Goal: Task Accomplishment & Management: Use online tool/utility

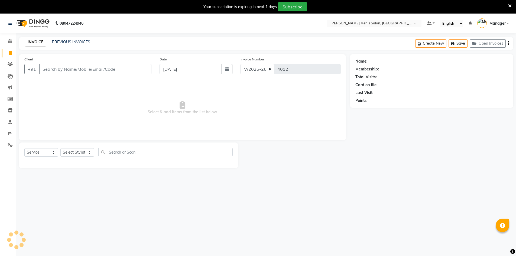
select select "6913"
select select "service"
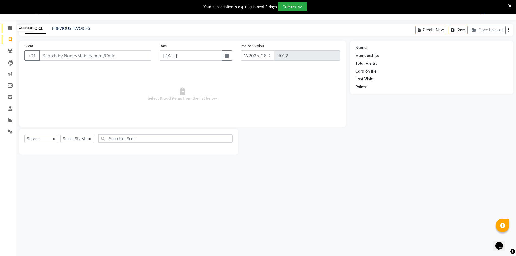
click at [12, 27] on span at bounding box center [9, 28] width 9 height 6
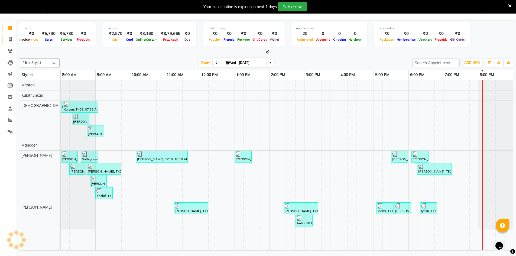
click at [7, 37] on span at bounding box center [9, 40] width 9 height 6
select select "service"
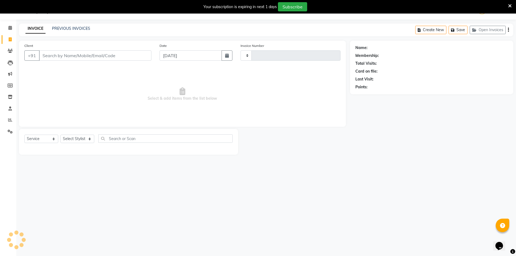
type input "4012"
select select "6913"
click at [7, 51] on span at bounding box center [9, 51] width 9 height 6
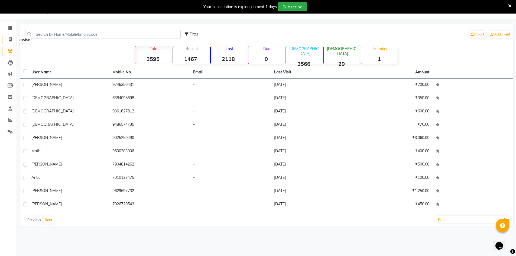
click at [8, 42] on span at bounding box center [9, 40] width 9 height 6
select select "service"
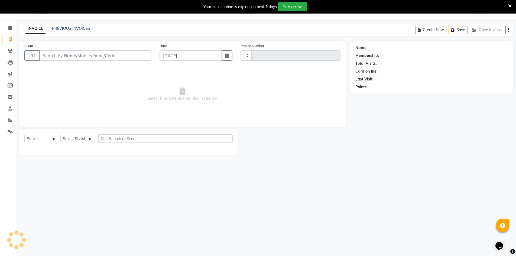
type input "4012"
select select "6913"
click at [117, 54] on input "Client" at bounding box center [95, 55] width 112 height 10
click at [72, 25] on div "INVOICE PREVIOUS INVOICES Create New Save Open Invoices" at bounding box center [266, 30] width 494 height 13
drag, startPoint x: 72, startPoint y: 25, endPoint x: 73, endPoint y: 29, distance: 4.3
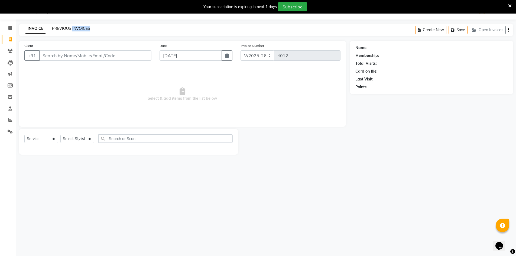
click at [72, 26] on div "INVOICE PREVIOUS INVOICES Create New Save Open Invoices" at bounding box center [266, 30] width 494 height 13
click at [73, 29] on link "PREVIOUS INVOICES" at bounding box center [71, 28] width 38 height 5
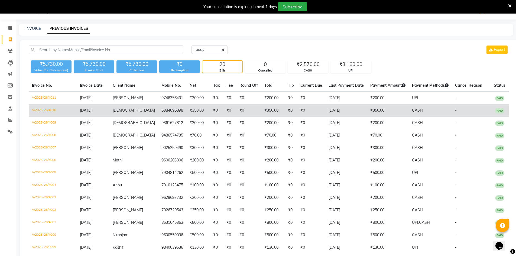
click at [367, 109] on td "₹350.00" at bounding box center [388, 110] width 42 height 12
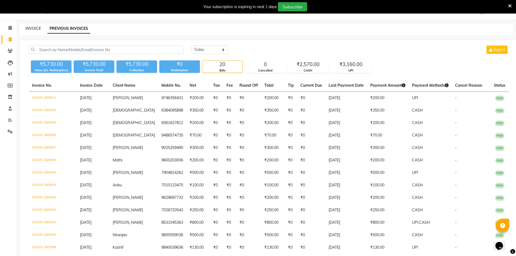
click at [32, 30] on link "INVOICE" at bounding box center [32, 28] width 15 height 5
select select "6913"
select select "service"
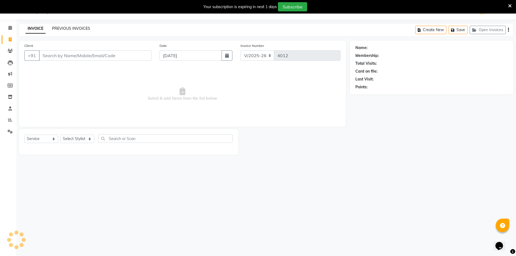
click at [61, 28] on link "PREVIOUS INVOICES" at bounding box center [71, 28] width 38 height 5
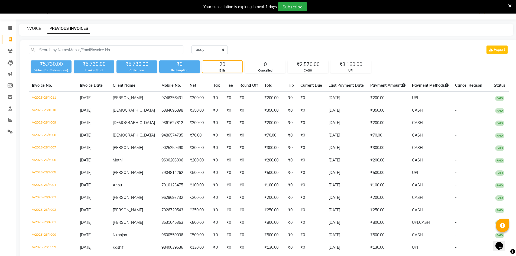
click at [31, 27] on link "INVOICE" at bounding box center [32, 28] width 15 height 5
select select "service"
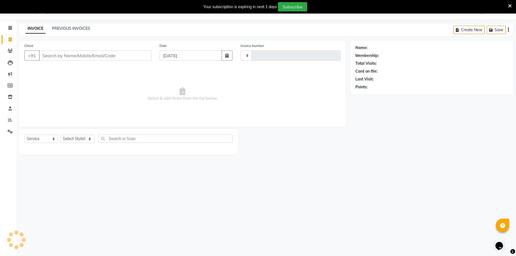
type input "4012"
select select "6913"
drag, startPoint x: 26, startPoint y: 29, endPoint x: 61, endPoint y: 29, distance: 35.2
click at [61, 29] on div "INVOICE PREVIOUS INVOICES" at bounding box center [54, 29] width 71 height 6
click at [65, 31] on link "PREVIOUS INVOICES" at bounding box center [71, 28] width 38 height 5
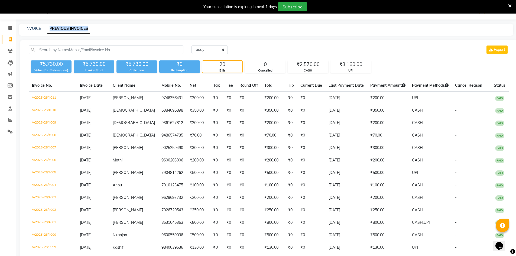
drag, startPoint x: 43, startPoint y: 29, endPoint x: 93, endPoint y: 35, distance: 50.4
click at [93, 35] on div "INVOICE PREVIOUS INVOICES" at bounding box center [266, 30] width 494 height 12
click at [103, 42] on div "[DATE] [DATE] Custom Range Export ₹5,730.00 Value (Ex. Redemption) ₹5,730.00 In…" at bounding box center [268, 201] width 497 height 322
click at [48, 30] on link "PREVIOUS INVOICES" at bounding box center [68, 29] width 43 height 10
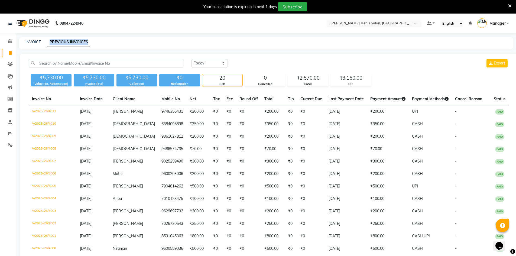
drag, startPoint x: 50, startPoint y: 40, endPoint x: 88, endPoint y: 43, distance: 38.5
click at [88, 43] on link "PREVIOUS INVOICES" at bounding box center [68, 42] width 43 height 10
click at [104, 42] on div "INVOICE PREVIOUS INVOICES" at bounding box center [263, 42] width 488 height 6
drag, startPoint x: 101, startPoint y: 43, endPoint x: 45, endPoint y: 45, distance: 56.1
click at [45, 45] on div "INVOICE PREVIOUS INVOICES" at bounding box center [266, 43] width 494 height 12
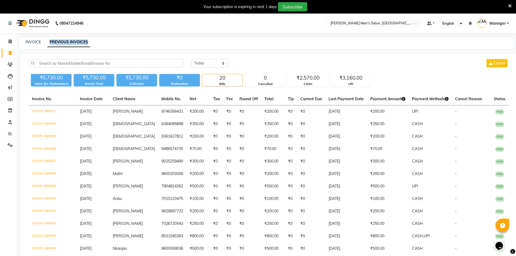
click at [102, 44] on div "INVOICE PREVIOUS INVOICES" at bounding box center [263, 42] width 488 height 6
drag, startPoint x: 95, startPoint y: 44, endPoint x: 45, endPoint y: 42, distance: 49.3
click at [45, 42] on div "INVOICE PREVIOUS INVOICES" at bounding box center [263, 42] width 488 height 6
click at [97, 43] on div "INVOICE PREVIOUS INVOICES" at bounding box center [263, 42] width 488 height 6
drag, startPoint x: 97, startPoint y: 43, endPoint x: 44, endPoint y: 42, distance: 53.1
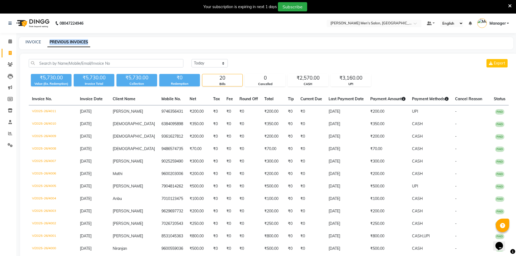
click at [44, 42] on div "INVOICE PREVIOUS INVOICES" at bounding box center [263, 42] width 488 height 6
click at [97, 43] on div "INVOICE PREVIOUS INVOICES" at bounding box center [263, 42] width 488 height 6
click at [38, 41] on link "INVOICE" at bounding box center [32, 42] width 15 height 5
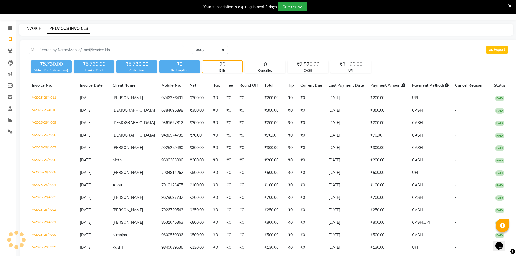
select select "6913"
select select "service"
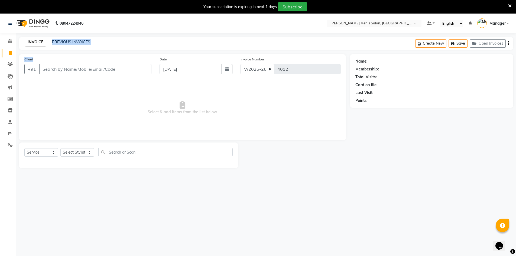
drag, startPoint x: 48, startPoint y: 43, endPoint x: 98, endPoint y: 50, distance: 50.2
click at [91, 51] on main "INVOICE PREVIOUS INVOICES Create New Save Open Invoices Client +91 Date [DATE] …" at bounding box center [265, 106] width 499 height 139
click at [108, 49] on div "INVOICE PREVIOUS INVOICES Create New Save Open Invoices" at bounding box center [266, 43] width 494 height 13
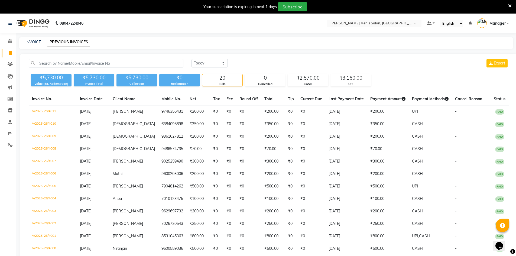
scroll to position [14, 0]
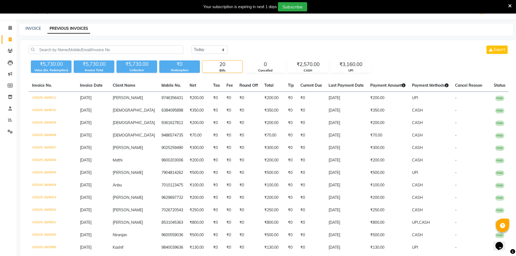
select select "service"
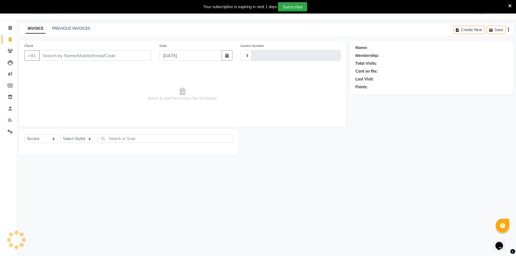
type input "4012"
select select "6913"
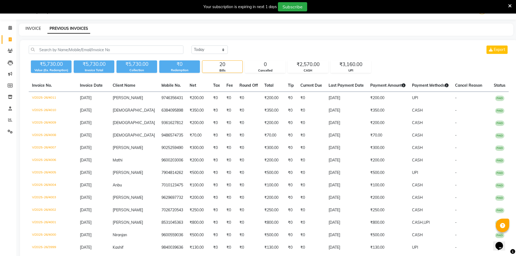
click at [29, 29] on link "INVOICE" at bounding box center [32, 28] width 15 height 5
select select "6913"
select select "service"
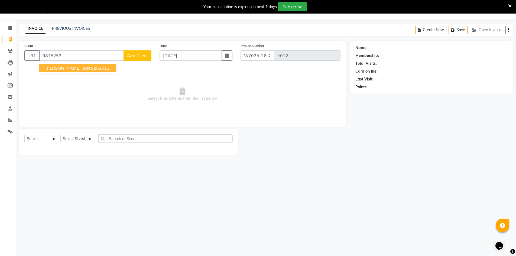
click at [83, 68] on span "9845253" at bounding box center [92, 67] width 19 height 5
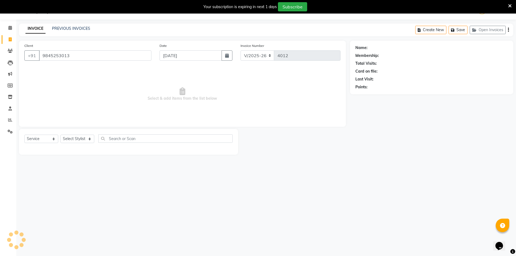
type input "9845253013"
click at [77, 140] on select "Select Stylist [PERSON_NAME] Manager [PERSON_NAME] [PERSON_NAME]" at bounding box center [77, 139] width 34 height 8
select select "70201"
click at [60, 135] on select "Select Stylist [PERSON_NAME] Manager [PERSON_NAME] [PERSON_NAME]" at bounding box center [77, 139] width 34 height 8
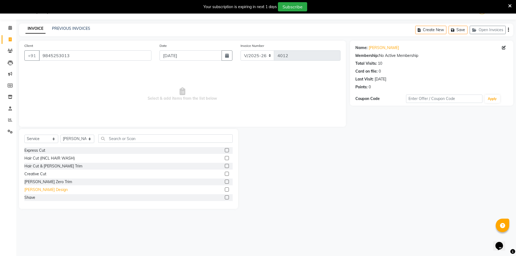
click at [46, 188] on div "[PERSON_NAME] Design" at bounding box center [45, 190] width 43 height 6
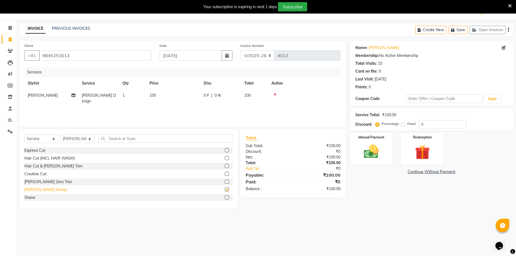
checkbox input "false"
click at [378, 144] on img at bounding box center [371, 152] width 25 height 18
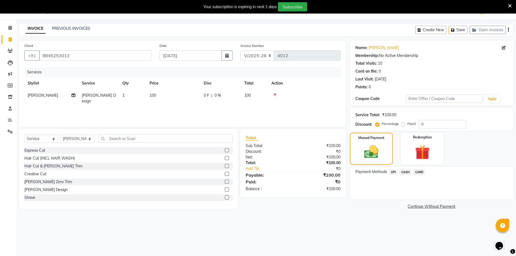
click at [392, 175] on span "UPI" at bounding box center [393, 172] width 8 height 6
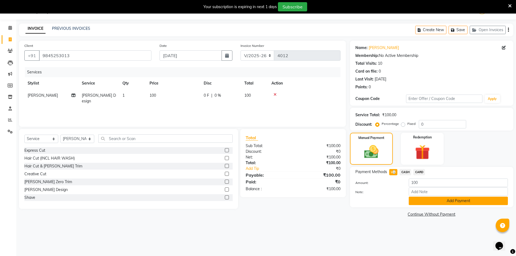
click at [424, 202] on button "Add Payment" at bounding box center [457, 201] width 99 height 8
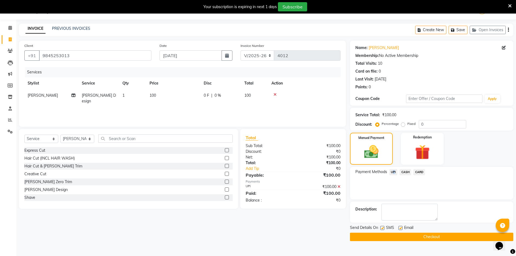
click at [426, 240] on button "Checkout" at bounding box center [431, 237] width 163 height 8
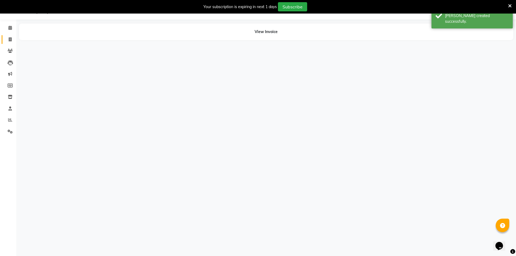
click at [7, 44] on link "Invoice" at bounding box center [8, 39] width 13 height 9
select select "service"
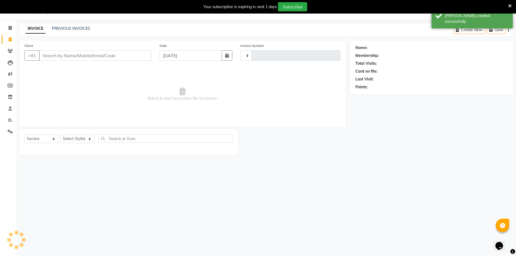
type input "4013"
select select "6913"
click at [66, 27] on link "PREVIOUS INVOICES" at bounding box center [71, 28] width 38 height 5
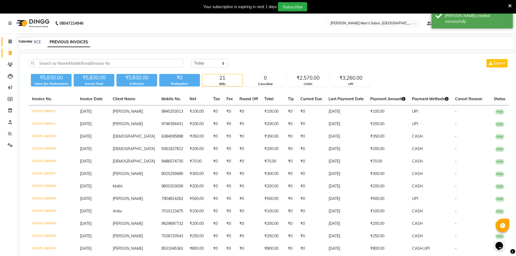
click at [8, 43] on span at bounding box center [9, 41] width 9 height 6
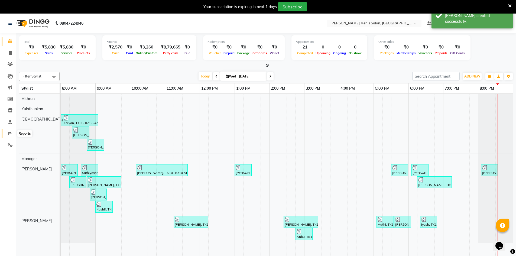
click at [6, 132] on span at bounding box center [9, 133] width 9 height 6
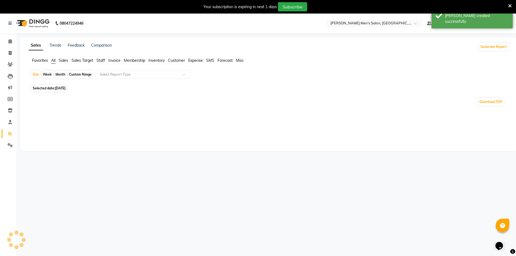
click at [91, 60] on span "Sales Target" at bounding box center [82, 60] width 22 height 5
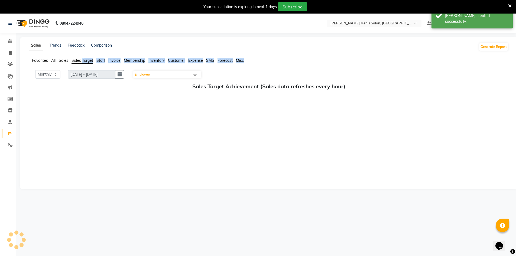
drag, startPoint x: 91, startPoint y: 60, endPoint x: 104, endPoint y: 61, distance: 13.0
click at [102, 61] on ul "Favorites All Sales Sales Target Staff Invoice Membership Inventory Customer Ex…" at bounding box center [269, 61] width 480 height 6
click at [104, 61] on span "Staff" at bounding box center [100, 60] width 9 height 5
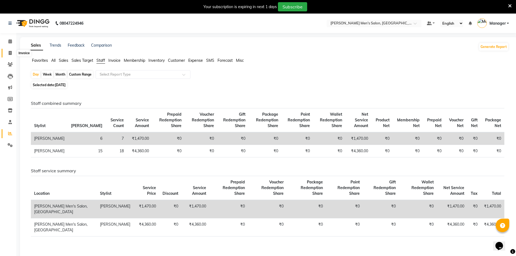
click at [11, 50] on span at bounding box center [9, 53] width 9 height 6
select select "service"
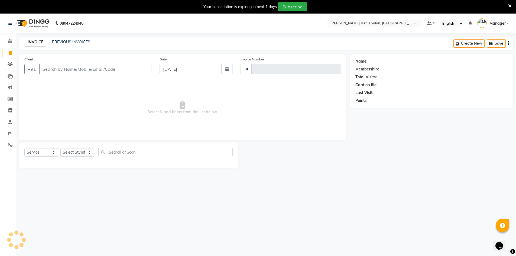
scroll to position [14, 0]
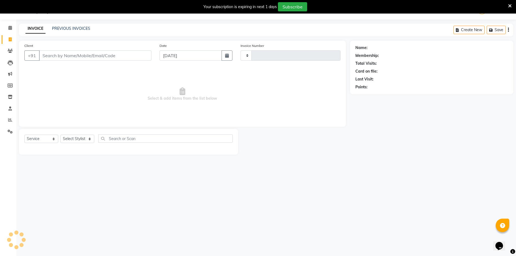
type input "4013"
select select "6913"
click at [68, 30] on link "PREVIOUS INVOICES" at bounding box center [71, 28] width 38 height 5
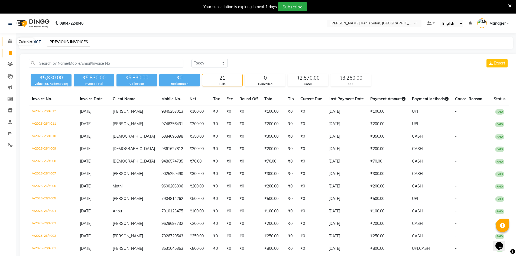
click at [9, 43] on icon at bounding box center [10, 41] width 4 height 4
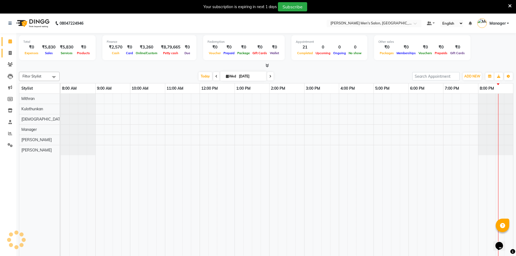
click at [10, 53] on icon at bounding box center [10, 53] width 3 height 4
select select "service"
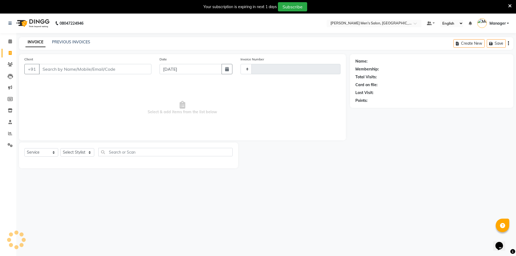
type input "4013"
select select "6913"
drag, startPoint x: 50, startPoint y: 44, endPoint x: 89, endPoint y: 47, distance: 38.9
click at [89, 47] on div "INVOICE PREVIOUS INVOICES Create New Save Open Invoices" at bounding box center [266, 43] width 494 height 13
click at [104, 45] on div "INVOICE PREVIOUS INVOICES Create New Save Open Invoices" at bounding box center [266, 43] width 494 height 13
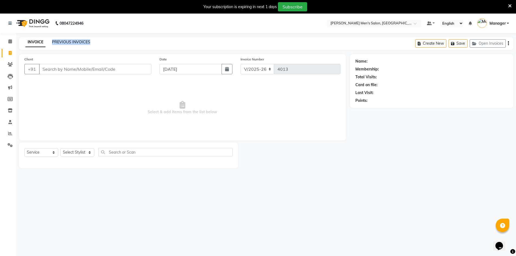
drag, startPoint x: 104, startPoint y: 45, endPoint x: 52, endPoint y: 43, distance: 51.7
click at [52, 43] on div "INVOICE PREVIOUS INVOICES Create New Save Open Invoices" at bounding box center [266, 43] width 494 height 13
drag, startPoint x: 58, startPoint y: 71, endPoint x: 58, endPoint y: 68, distance: 3.8
click at [58, 71] on input "Client" at bounding box center [95, 69] width 112 height 10
type input "9361101121"
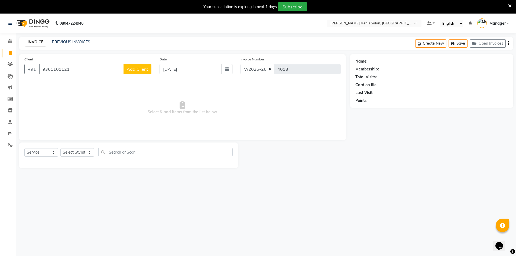
click at [138, 68] on span "Add Client" at bounding box center [137, 68] width 21 height 5
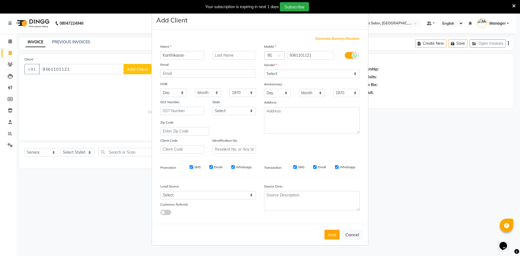
type input "Karithikayan"
click at [280, 76] on select "Select [DEMOGRAPHIC_DATA] [DEMOGRAPHIC_DATA] Other Prefer Not To Say" at bounding box center [312, 74] width 96 height 8
select select "[DEMOGRAPHIC_DATA]"
click at [264, 70] on select "Select [DEMOGRAPHIC_DATA] [DEMOGRAPHIC_DATA] Other Prefer Not To Say" at bounding box center [312, 74] width 96 height 8
click at [217, 193] on select "Select Walk-in Referral Internet Friend Word of Mouth Advertisement Facebook Ju…" at bounding box center [208, 195] width 96 height 8
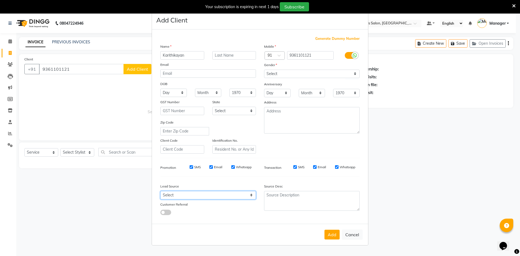
select select "48262"
click at [160, 191] on select "Select Walk-in Referral Internet Friend Word of Mouth Advertisement Facebook Ju…" at bounding box center [208, 195] width 96 height 8
click at [329, 231] on button "Add" at bounding box center [331, 235] width 15 height 10
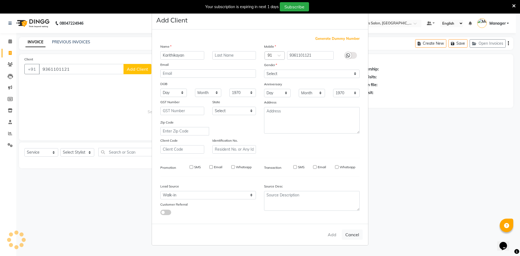
select select
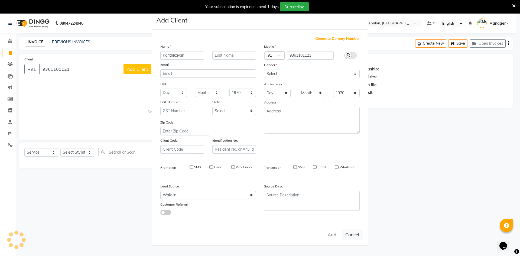
select select
checkbox input "false"
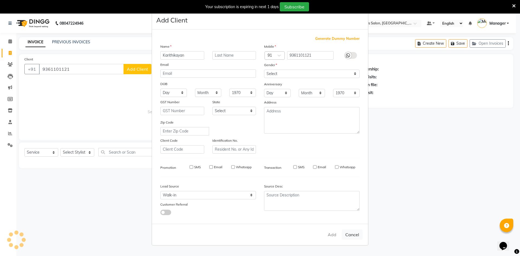
checkbox input "false"
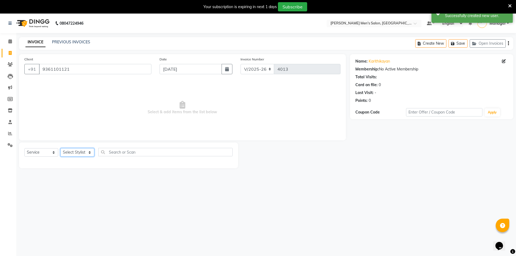
click at [89, 149] on select "Select Stylist [PERSON_NAME] Manager [PERSON_NAME] [PERSON_NAME]" at bounding box center [77, 152] width 34 height 8
select select "70201"
click at [60, 148] on select "Select Stylist [PERSON_NAME] Manager [PERSON_NAME] [PERSON_NAME]" at bounding box center [77, 152] width 34 height 8
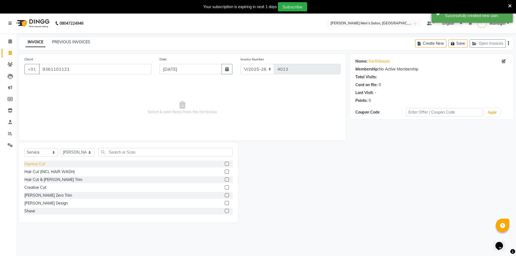
click at [36, 165] on div "Express Cut" at bounding box center [34, 164] width 21 height 6
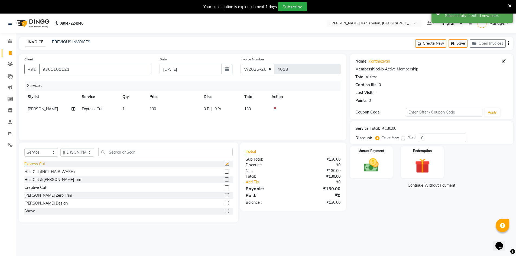
checkbox input "false"
click at [378, 170] on img at bounding box center [371, 165] width 25 height 18
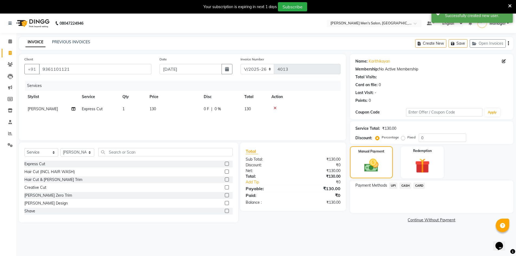
click at [392, 184] on span "UPI" at bounding box center [393, 185] width 8 height 6
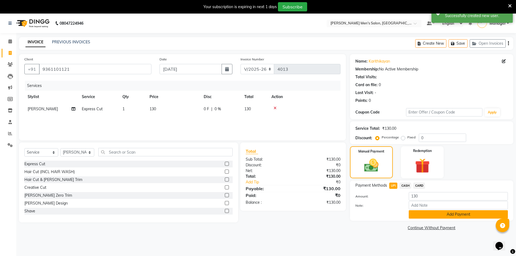
click at [414, 215] on button "Add Payment" at bounding box center [457, 214] width 99 height 8
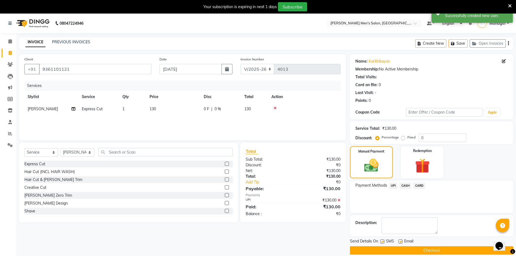
click at [420, 248] on button "Checkout" at bounding box center [431, 250] width 163 height 8
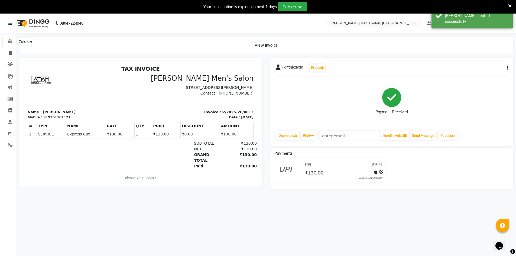
click at [12, 43] on span at bounding box center [9, 41] width 9 height 6
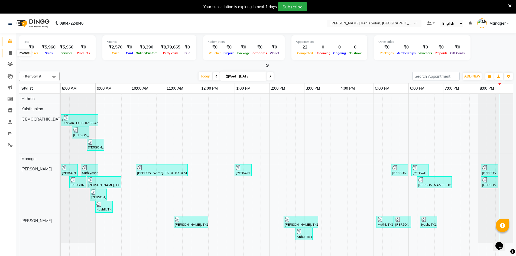
click at [8, 55] on span at bounding box center [9, 53] width 9 height 6
select select "service"
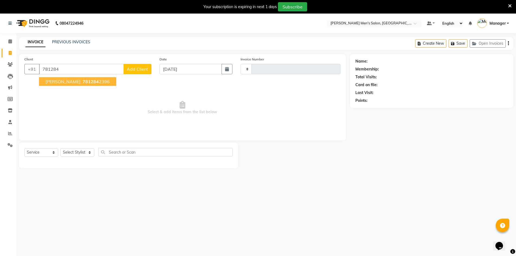
click at [68, 85] on button "[PERSON_NAME] 781284 2396" at bounding box center [77, 81] width 77 height 9
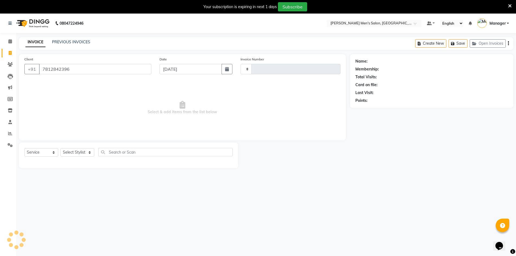
type input "7812842396"
click at [77, 150] on select "Select Stylist [PERSON_NAME] Manager [PERSON_NAME] [PERSON_NAME]" at bounding box center [77, 152] width 34 height 8
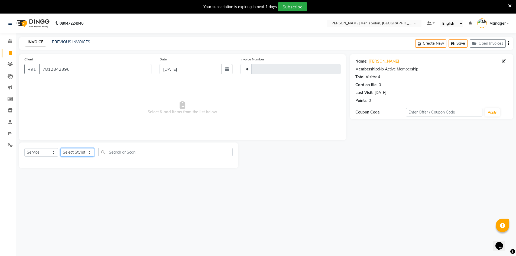
select select "86101"
click at [60, 148] on select "Select Stylist [PERSON_NAME] Manager [PERSON_NAME] [PERSON_NAME]" at bounding box center [77, 152] width 34 height 8
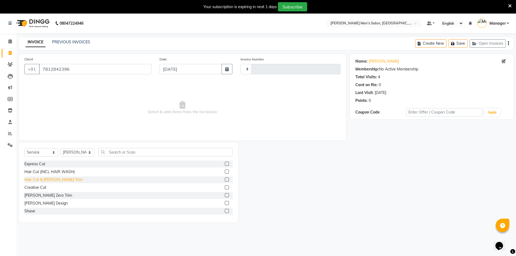
click at [43, 179] on div "Hair Cut & [PERSON_NAME] Trim" at bounding box center [53, 180] width 58 height 6
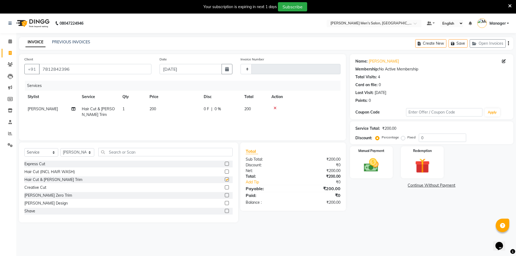
checkbox input "false"
click at [372, 171] on img at bounding box center [371, 165] width 25 height 18
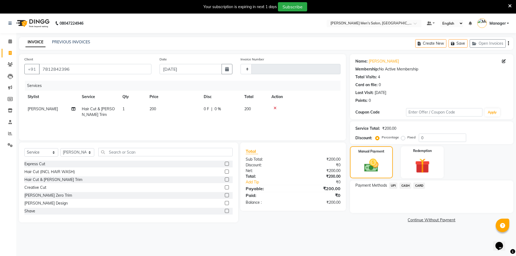
click at [394, 187] on span "UPI" at bounding box center [393, 185] width 8 height 6
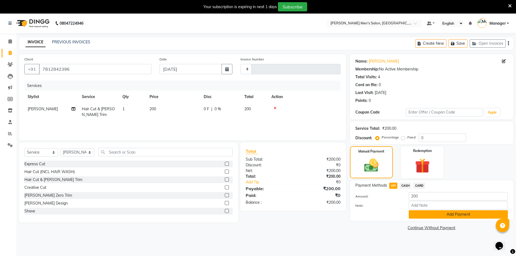
click at [424, 215] on button "Add Payment" at bounding box center [457, 214] width 99 height 8
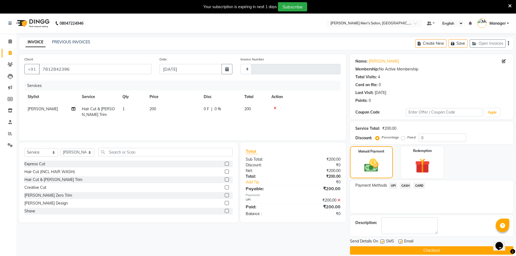
click at [421, 247] on button "Checkout" at bounding box center [431, 250] width 163 height 8
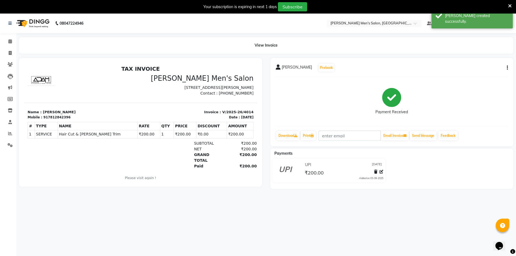
click at [1, 42] on li "Calendar" at bounding box center [8, 42] width 16 height 12
click at [6, 44] on span at bounding box center [9, 41] width 9 height 6
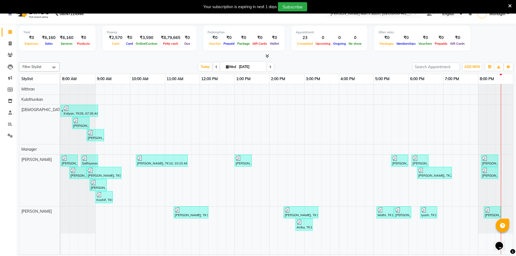
scroll to position [14, 0]
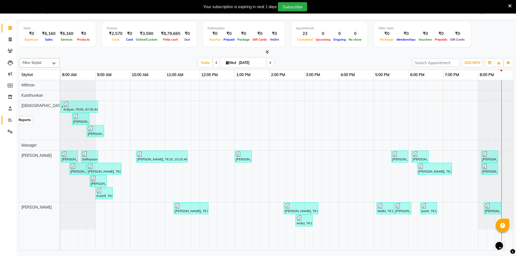
click at [9, 122] on icon at bounding box center [10, 120] width 4 height 4
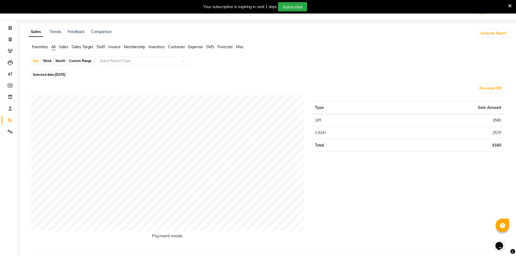
click at [101, 46] on span "Staff" at bounding box center [100, 46] width 9 height 5
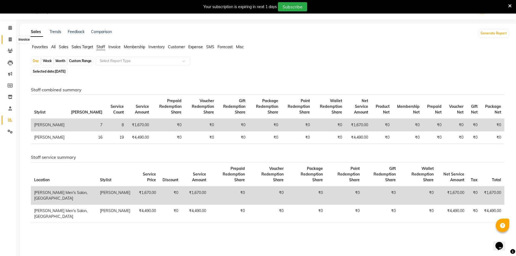
click at [11, 37] on icon at bounding box center [10, 39] width 3 height 4
select select "service"
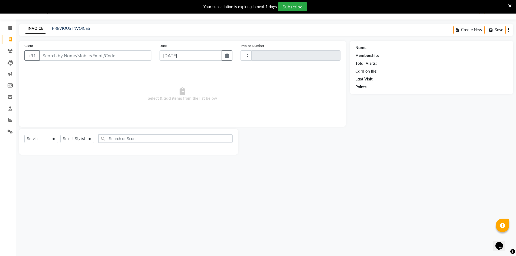
type input "4015"
select select "6913"
click at [14, 48] on span at bounding box center [9, 51] width 9 height 6
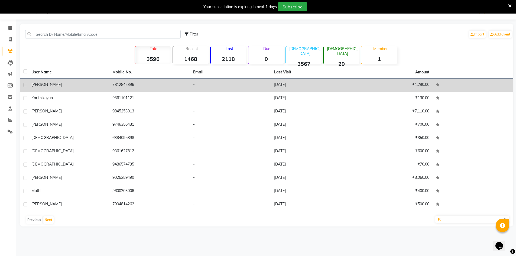
click at [174, 81] on td "7812842396" at bounding box center [149, 85] width 81 height 13
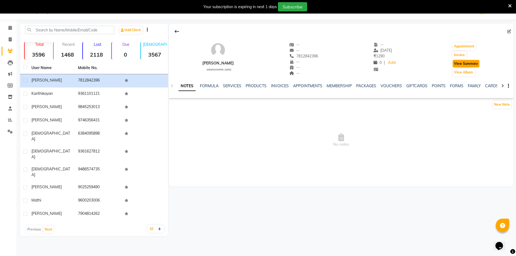
click at [456, 61] on button "View Summary" at bounding box center [465, 64] width 27 height 8
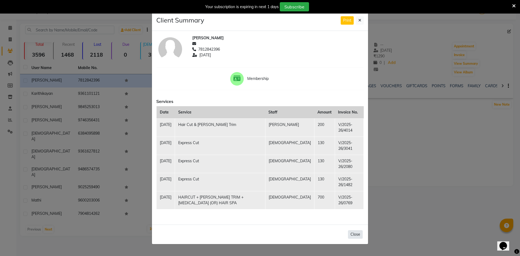
click at [352, 236] on button "Close" at bounding box center [355, 234] width 15 height 8
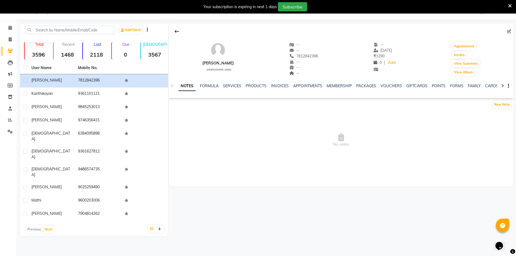
click at [8, 35] on li "Invoice" at bounding box center [8, 40] width 16 height 12
click at [12, 40] on span at bounding box center [9, 40] width 9 height 6
select select "service"
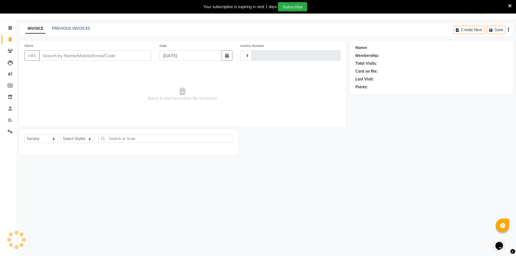
type input "4015"
select select "6913"
click at [11, 122] on icon at bounding box center [10, 120] width 4 height 4
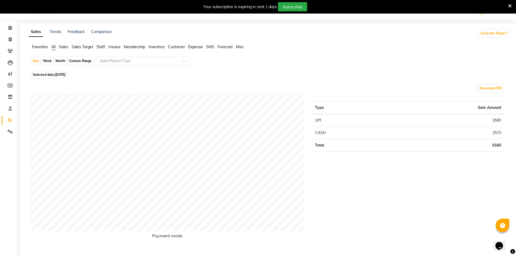
click at [100, 46] on span "Staff" at bounding box center [100, 46] width 9 height 5
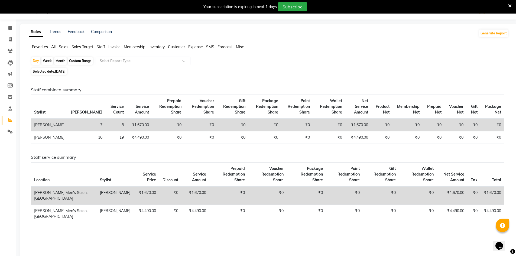
click at [57, 73] on span "Selected date: [DATE]" at bounding box center [48, 71] width 35 height 7
select select "9"
select select "2025"
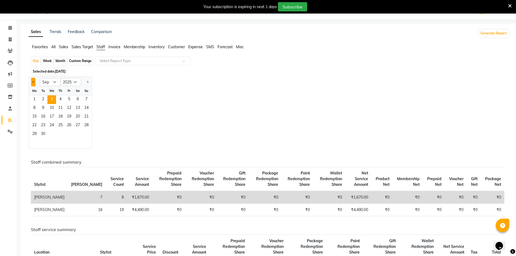
click at [32, 85] on button "Previous month" at bounding box center [33, 82] width 4 height 9
select select "8"
click at [71, 101] on span "1" at bounding box center [69, 99] width 9 height 9
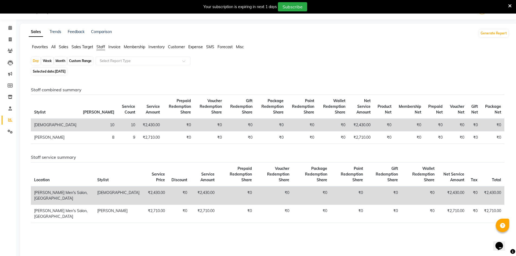
click at [61, 61] on div "Month" at bounding box center [60, 61] width 12 height 8
select select "8"
select select "2025"
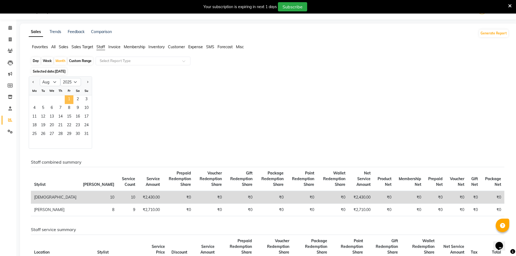
click at [65, 100] on span "1" at bounding box center [69, 99] width 9 height 9
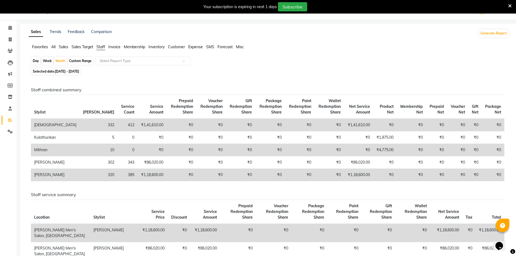
click at [63, 47] on span "Sales" at bounding box center [63, 46] width 9 height 5
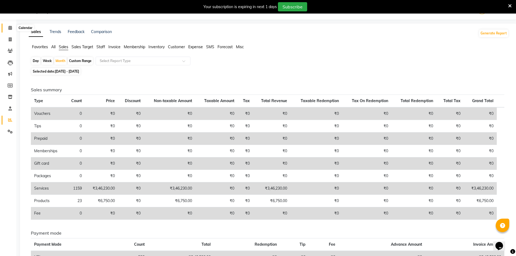
click at [9, 28] on icon at bounding box center [10, 28] width 4 height 4
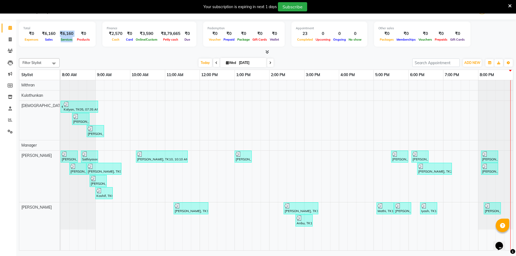
drag, startPoint x: 59, startPoint y: 34, endPoint x: 71, endPoint y: 41, distance: 14.1
click at [71, 41] on div "₹6,160 Services" at bounding box center [67, 37] width 18 height 12
click at [73, 52] on div at bounding box center [266, 52] width 494 height 6
click at [13, 118] on span at bounding box center [9, 120] width 9 height 6
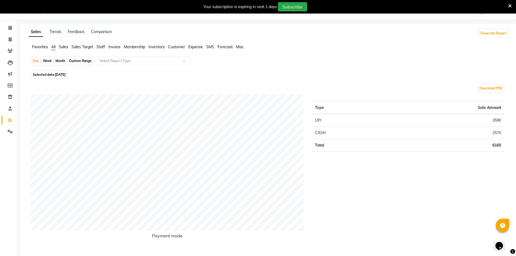
click at [102, 45] on span "Staff" at bounding box center [100, 46] width 9 height 5
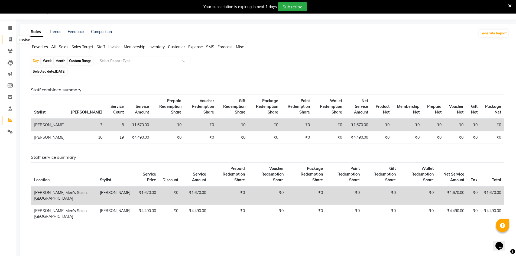
click at [12, 37] on icon at bounding box center [10, 39] width 3 height 4
select select "service"
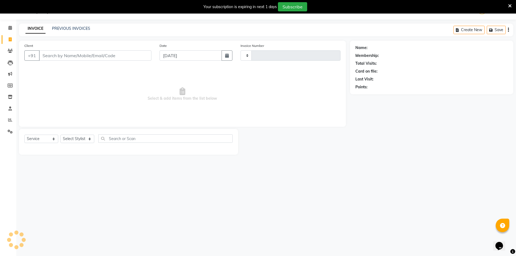
type input "4015"
select select "6913"
click at [76, 29] on link "PREVIOUS INVOICES" at bounding box center [71, 28] width 38 height 5
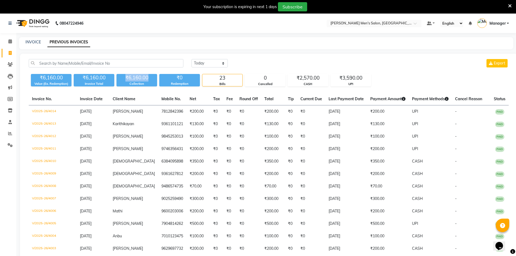
drag, startPoint x: 126, startPoint y: 75, endPoint x: 150, endPoint y: 77, distance: 24.5
click at [150, 77] on div "₹6,160.00" at bounding box center [136, 78] width 41 height 8
click at [148, 51] on main "INVOICE PREVIOUS INVOICES [DATE] [DATE] Custom Range Export ₹6,160.00 Value (Ex…" at bounding box center [265, 229] width 499 height 384
drag, startPoint x: 47, startPoint y: 40, endPoint x: 100, endPoint y: 43, distance: 53.4
click at [98, 43] on div "INVOICE PREVIOUS INVOICES" at bounding box center [263, 42] width 488 height 6
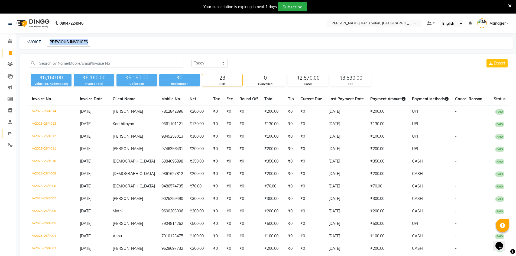
click at [12, 130] on link "Reports" at bounding box center [8, 133] width 13 height 9
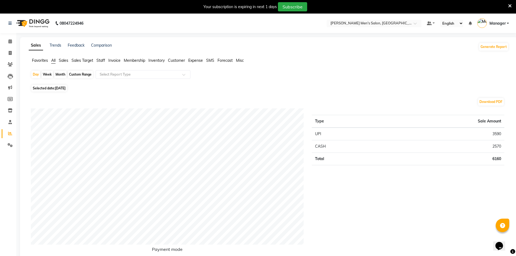
click at [67, 60] on span "Sales" at bounding box center [63, 60] width 9 height 5
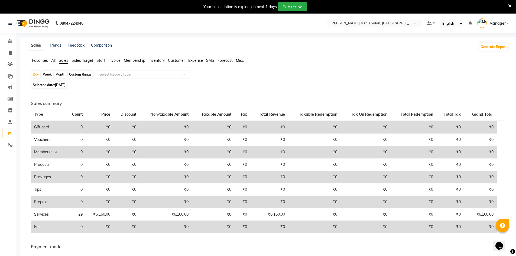
click at [61, 75] on div "Month" at bounding box center [60, 75] width 12 height 8
select select "9"
select select "2025"
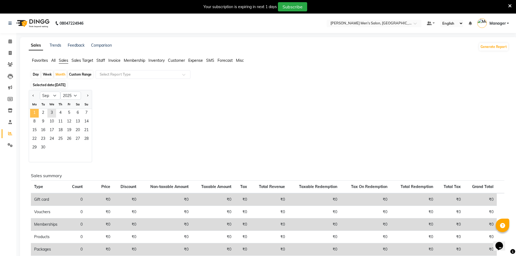
click at [36, 110] on span "1" at bounding box center [34, 113] width 9 height 9
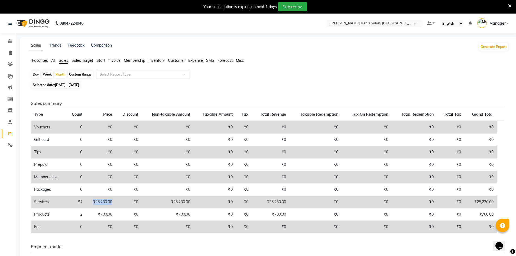
drag, startPoint x: 95, startPoint y: 201, endPoint x: 116, endPoint y: 203, distance: 20.4
click at [116, 203] on td "₹25,230.00" at bounding box center [101, 202] width 30 height 12
click at [128, 96] on div "Sales summary Type Count Price Discount Non-taxable Amount Taxable Amount Tax T…" at bounding box center [268, 197] width 482 height 214
drag, startPoint x: 94, startPoint y: 200, endPoint x: 113, endPoint y: 204, distance: 20.2
click at [113, 204] on td "₹25,230.00" at bounding box center [101, 202] width 30 height 12
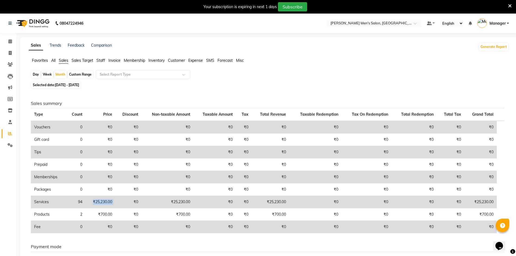
drag, startPoint x: 118, startPoint y: 201, endPoint x: 94, endPoint y: 205, distance: 24.4
click at [94, 206] on tr "Services 94 ₹25,230.00 ₹0 ₹25,230.00 ₹0 ₹0 ₹25,230.00 ₹0 ₹0 ₹0 ₹0 ₹25,230.00" at bounding box center [267, 202] width 473 height 12
click at [123, 94] on div "Sales summary Type Count Price Discount Non-taxable Amount Taxable Amount Tax T…" at bounding box center [268, 197] width 482 height 214
click at [357, 82] on div "Selected date: [DATE] - [DATE]" at bounding box center [270, 85] width 478 height 6
click at [12, 51] on span at bounding box center [9, 53] width 9 height 6
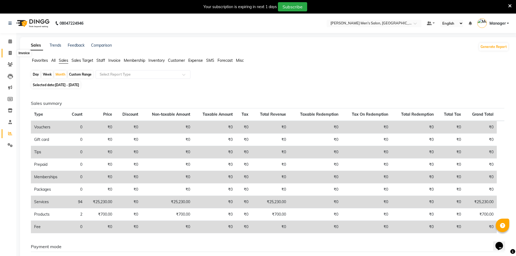
select select "service"
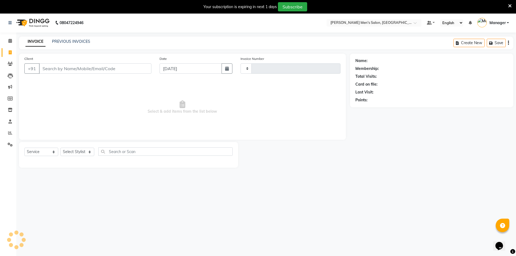
type input "4015"
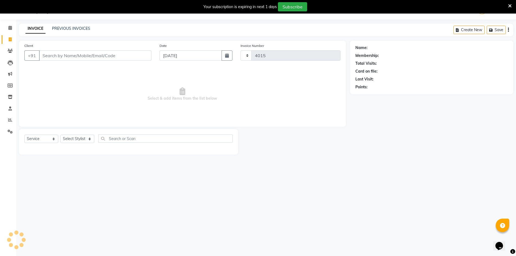
select select "6913"
click at [71, 27] on link "PREVIOUS INVOICES" at bounding box center [71, 28] width 38 height 5
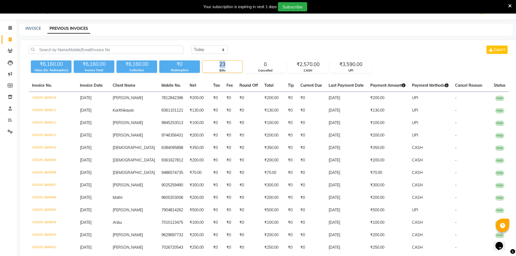
drag, startPoint x: 227, startPoint y: 61, endPoint x: 216, endPoint y: 62, distance: 11.7
click at [216, 62] on div "23" at bounding box center [222, 65] width 40 height 8
click at [257, 44] on div "[DATE] [DATE] Custom Range Export ₹6,160.00 Value (Ex. Redemption) ₹6,160.00 In…" at bounding box center [268, 219] width 497 height 359
drag, startPoint x: 46, startPoint y: 29, endPoint x: 99, endPoint y: 33, distance: 53.5
click at [99, 33] on div "INVOICE PREVIOUS INVOICES" at bounding box center [266, 30] width 494 height 12
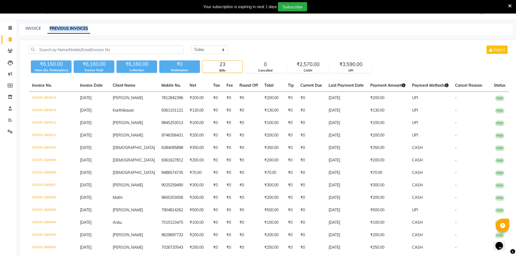
click at [100, 34] on div "INVOICE PREVIOUS INVOICES" at bounding box center [266, 30] width 494 height 12
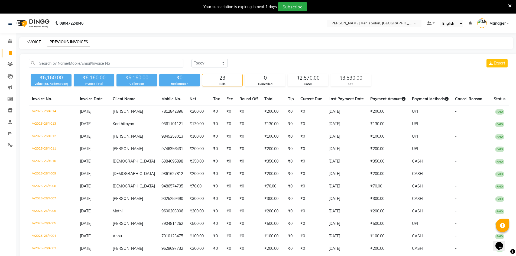
click at [31, 44] on link "INVOICE" at bounding box center [32, 42] width 15 height 5
select select "service"
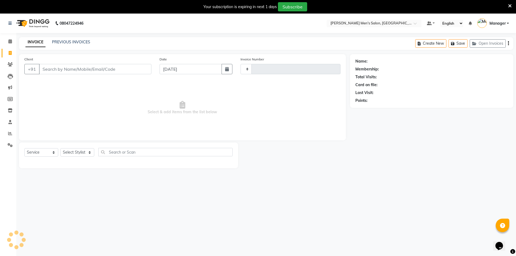
scroll to position [14, 0]
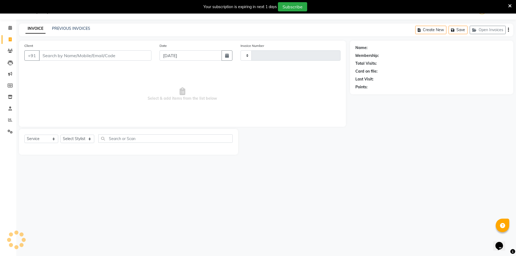
type input "4015"
select select "6913"
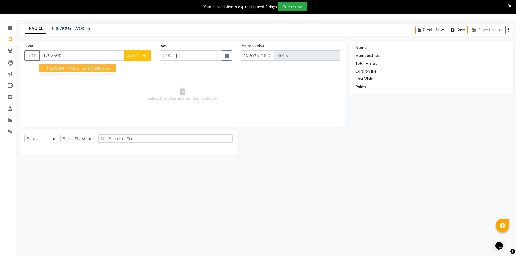
click at [81, 67] on ngb-highlight "9787590 552" at bounding box center [95, 67] width 28 height 5
type input "9787590552"
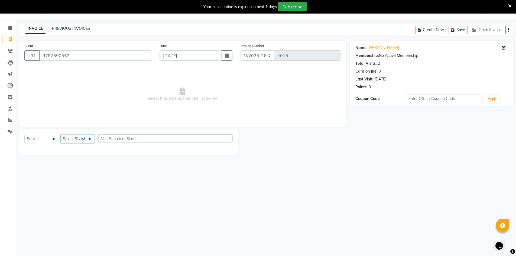
click at [83, 138] on select "Select Stylist [PERSON_NAME] Manager [PERSON_NAME] [PERSON_NAME]" at bounding box center [77, 139] width 34 height 8
select select "86101"
click at [60, 135] on select "Select Stylist [PERSON_NAME] Manager [PERSON_NAME] [PERSON_NAME]" at bounding box center [77, 139] width 34 height 8
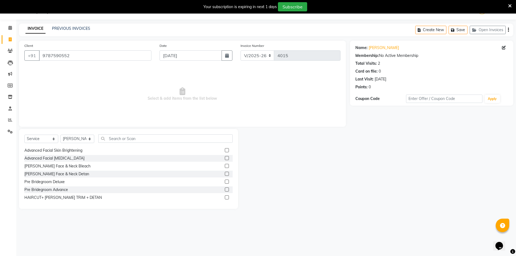
scroll to position [304, 0]
click at [76, 199] on div "HAIRCUT+ [PERSON_NAME] TRIM + DETAN" at bounding box center [62, 200] width 77 height 6
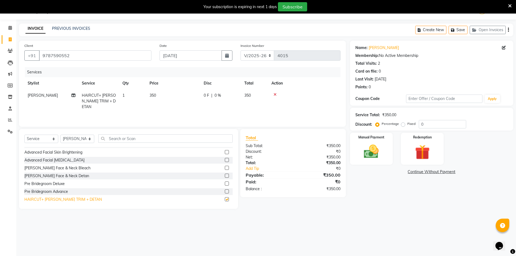
checkbox input "false"
click at [375, 148] on img at bounding box center [371, 152] width 25 height 18
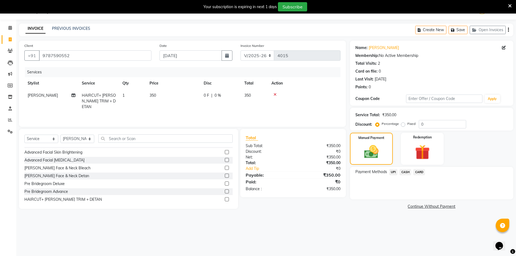
click at [395, 172] on span "UPI" at bounding box center [393, 172] width 8 height 6
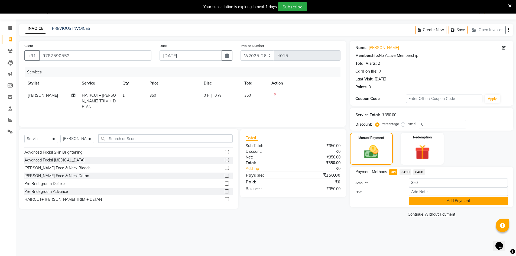
click at [421, 197] on button "Add Payment" at bounding box center [457, 201] width 99 height 8
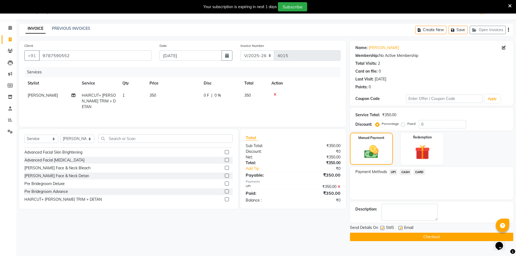
click at [429, 236] on button "Checkout" at bounding box center [431, 237] width 163 height 8
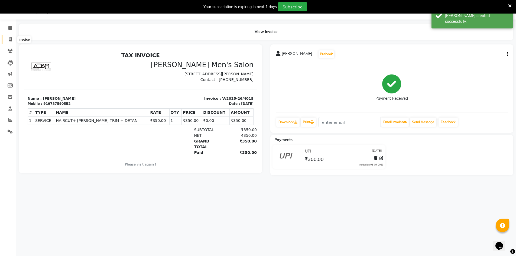
click at [14, 38] on span at bounding box center [9, 40] width 9 height 6
select select "6913"
select select "service"
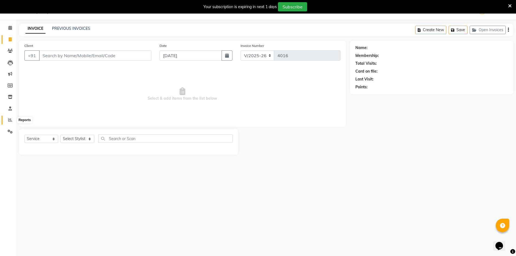
click at [9, 119] on icon at bounding box center [10, 120] width 4 height 4
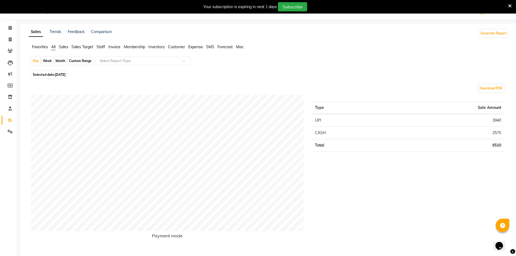
click at [100, 46] on span "Staff" at bounding box center [100, 46] width 9 height 5
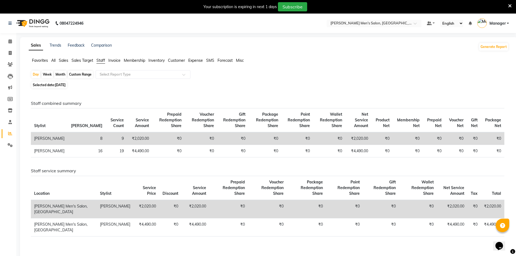
click at [117, 101] on h6 "Staff combined summary" at bounding box center [267, 103] width 473 height 5
click at [116, 60] on span "Invoice" at bounding box center [114, 60] width 12 height 5
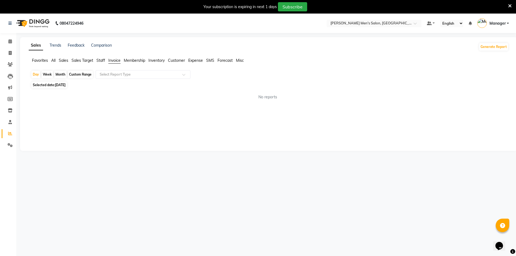
click at [56, 76] on div "Month" at bounding box center [60, 75] width 12 height 8
select select "9"
select select "2025"
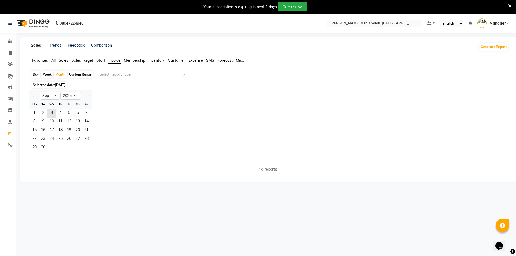
click at [31, 95] on div at bounding box center [34, 95] width 11 height 9
click at [38, 95] on div at bounding box center [34, 95] width 11 height 9
click at [34, 95] on span "Previous month" at bounding box center [33, 95] width 2 height 2
select select "8"
click at [80, 76] on div "Custom Range" at bounding box center [80, 75] width 25 height 8
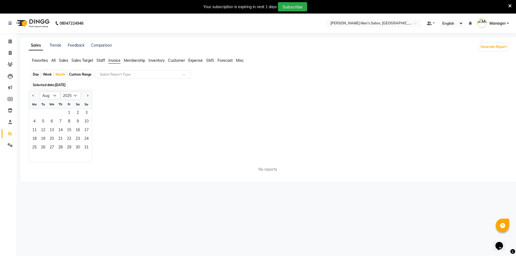
select select "9"
select select "2025"
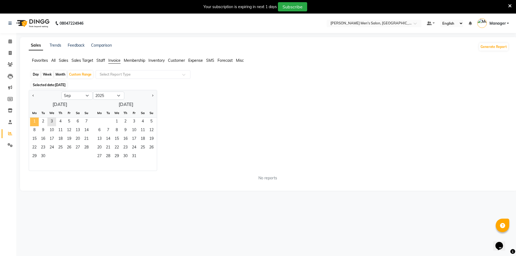
click at [37, 120] on span "1" at bounding box center [34, 121] width 9 height 9
click at [68, 148] on span "26" at bounding box center [69, 147] width 9 height 9
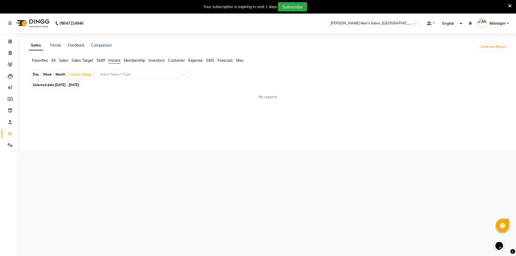
click at [80, 87] on span "Selected date: [DATE] - [DATE]" at bounding box center [55, 84] width 49 height 7
select select "9"
select select "2025"
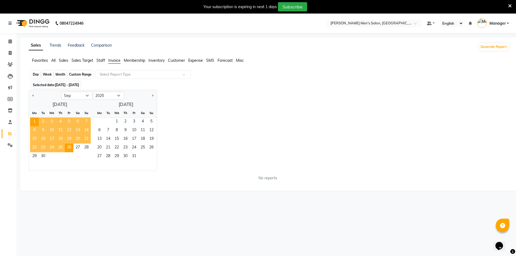
click at [79, 75] on div "Custom Range" at bounding box center [80, 75] width 25 height 8
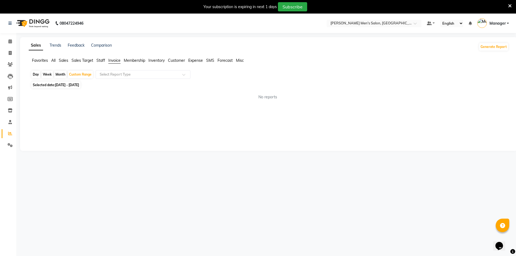
click at [79, 86] on span "[DATE] - [DATE]" at bounding box center [67, 85] width 24 height 4
select select "9"
select select "2025"
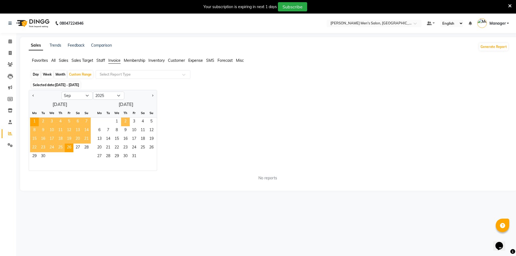
click at [123, 124] on span "2" at bounding box center [125, 121] width 9 height 9
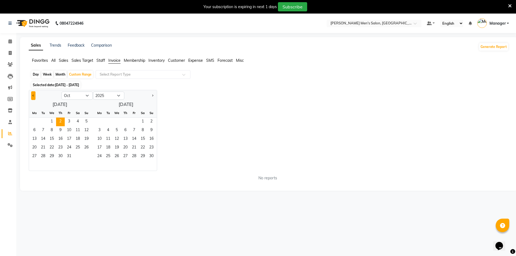
click at [33, 94] on span "Previous month" at bounding box center [33, 95] width 2 height 2
select select "9"
click at [70, 148] on span "26" at bounding box center [69, 147] width 9 height 9
click at [123, 120] on span "2" at bounding box center [125, 121] width 9 height 9
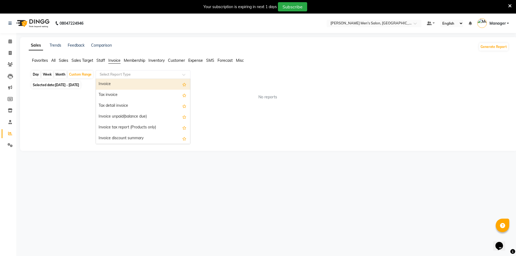
click at [136, 76] on input "text" at bounding box center [138, 74] width 78 height 5
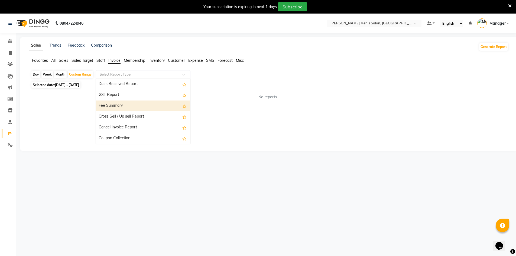
scroll to position [43, 0]
click at [120, 100] on div "Invoice Item wise" at bounding box center [143, 105] width 94 height 11
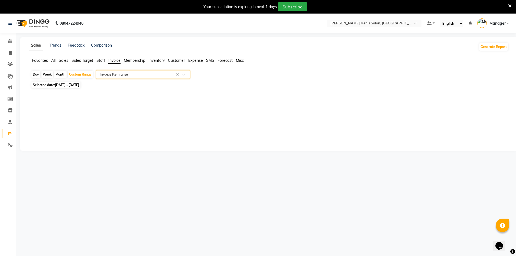
click at [67, 83] on span "Selected date: [DATE] - [DATE]" at bounding box center [55, 84] width 49 height 7
select select "9"
select select "2025"
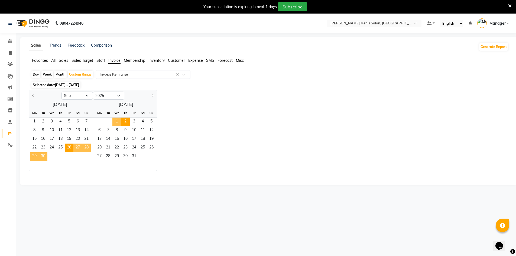
click at [99, 78] on div "Select Report Type × Invoice Item wise ×" at bounding box center [143, 74] width 95 height 9
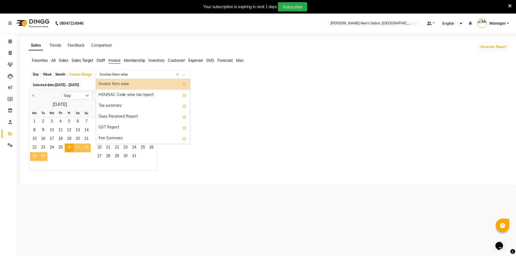
click at [109, 87] on div "Invoice Item wise" at bounding box center [143, 84] width 94 height 11
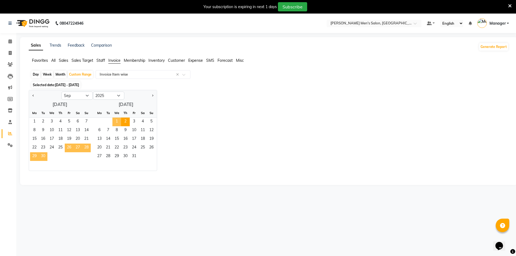
click at [71, 146] on span "26" at bounding box center [69, 147] width 9 height 9
click at [124, 121] on span "2" at bounding box center [125, 121] width 9 height 9
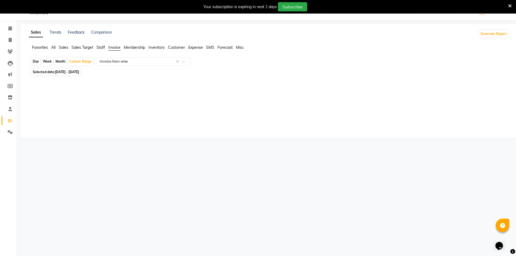
scroll to position [14, 0]
click at [125, 60] on input "text" at bounding box center [138, 60] width 78 height 5
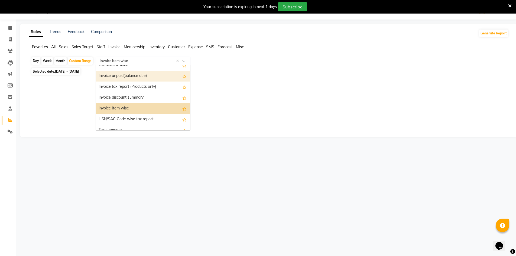
scroll to position [54, 0]
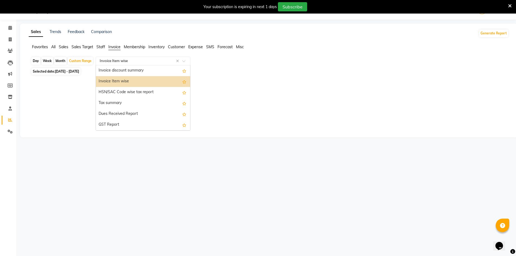
click at [128, 78] on div "Invoice Item wise" at bounding box center [143, 81] width 94 height 11
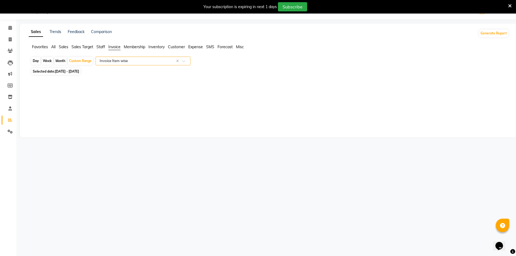
click at [80, 73] on span "Selected date: [DATE] - [DATE]" at bounding box center [55, 71] width 49 height 7
select select "9"
select select "2025"
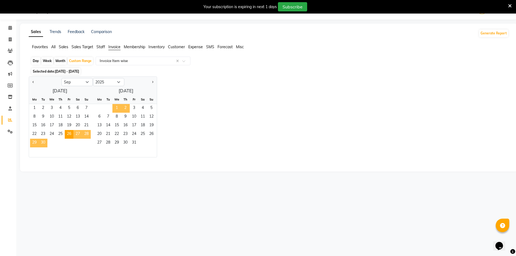
click at [126, 110] on span "2" at bounding box center [125, 108] width 9 height 9
click at [32, 83] on button "Previous month" at bounding box center [33, 82] width 4 height 9
select select "9"
click at [69, 132] on span "26" at bounding box center [69, 134] width 9 height 9
click at [128, 111] on span "2" at bounding box center [125, 108] width 9 height 9
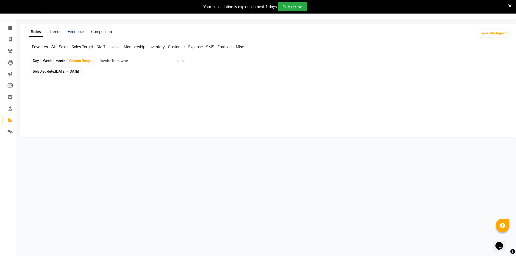
click at [83, 148] on div "08047224946 Select Location × [PERSON_NAME] Men's Salon, [PERSON_NAME] Default …" at bounding box center [258, 128] width 516 height 256
click at [121, 60] on input "text" at bounding box center [138, 60] width 78 height 5
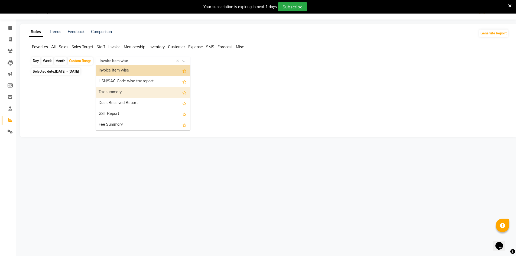
click at [119, 90] on div "Tax summary" at bounding box center [143, 92] width 94 height 11
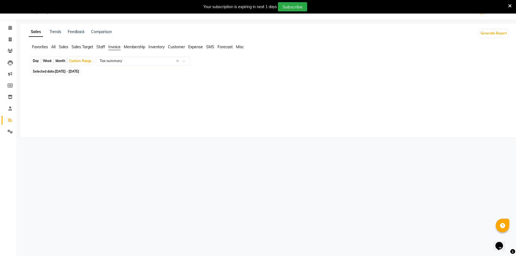
click at [174, 47] on span "Customer" at bounding box center [176, 46] width 17 height 5
click at [113, 48] on span "Invoice" at bounding box center [114, 46] width 12 height 5
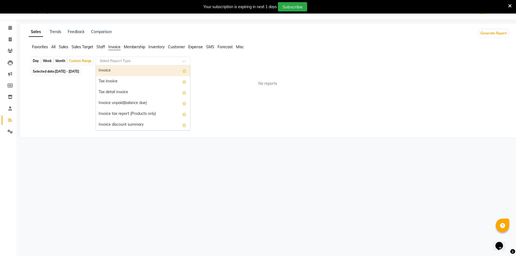
click at [118, 64] on div "Select Report Type" at bounding box center [143, 61] width 95 height 9
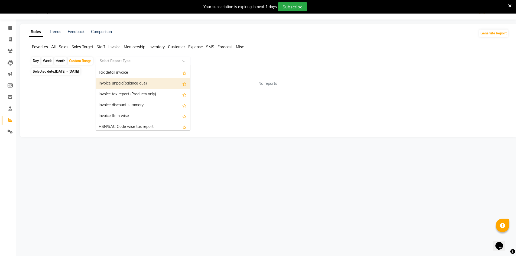
scroll to position [54, 0]
click at [120, 80] on div "Invoice Item wise" at bounding box center [143, 81] width 94 height 11
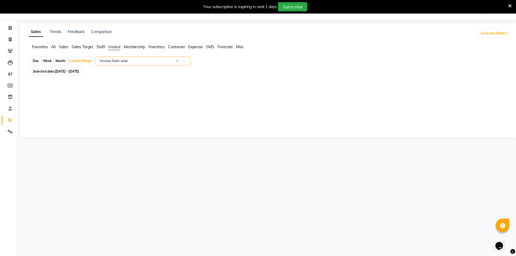
click at [104, 62] on input "text" at bounding box center [138, 60] width 78 height 5
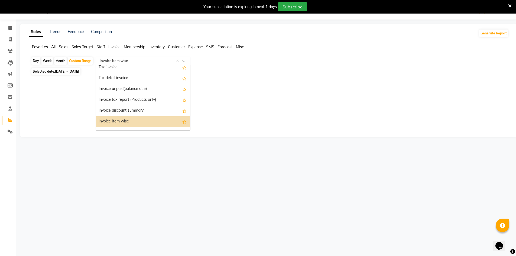
scroll to position [11, 0]
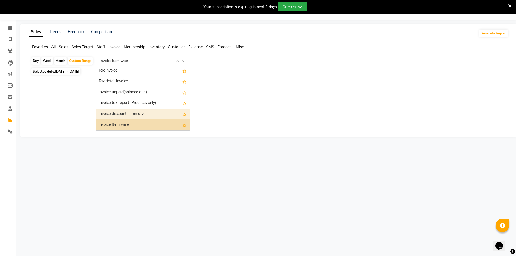
click at [133, 114] on div "Invoice discount summary" at bounding box center [143, 114] width 94 height 11
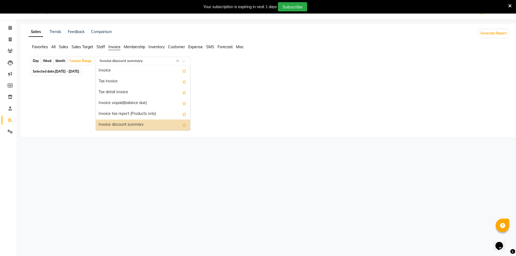
click at [119, 62] on input "text" at bounding box center [138, 60] width 78 height 5
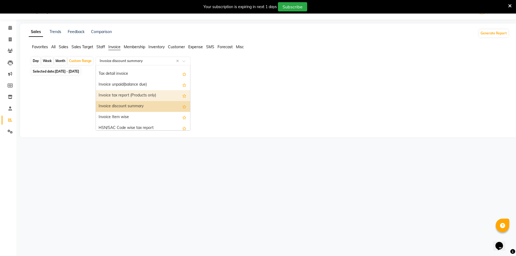
scroll to position [54, 0]
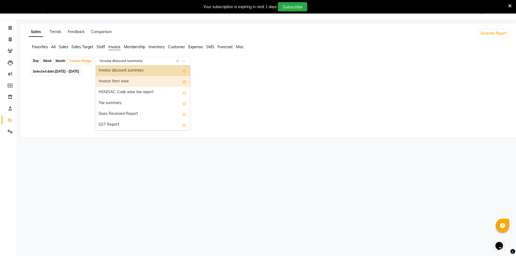
click at [126, 75] on div "Invoice discount summary" at bounding box center [143, 70] width 94 height 11
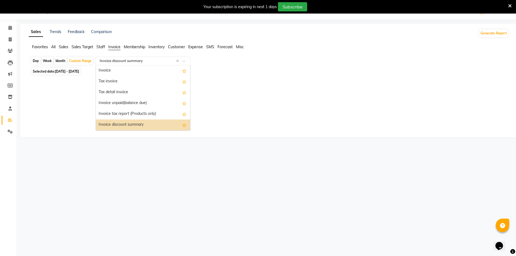
click at [128, 58] on div "Select Report Type × Invoice discount summary ×" at bounding box center [143, 61] width 95 height 9
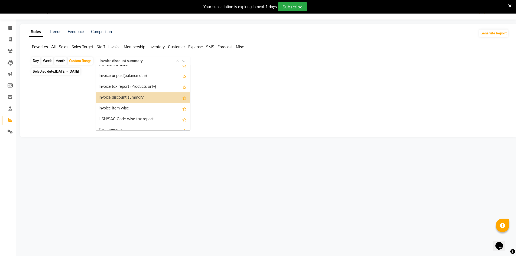
scroll to position [32, 0]
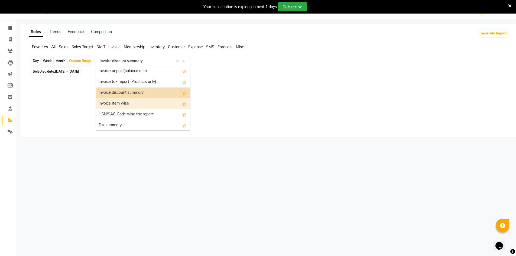
click at [141, 103] on div "Invoice Item wise" at bounding box center [143, 103] width 94 height 11
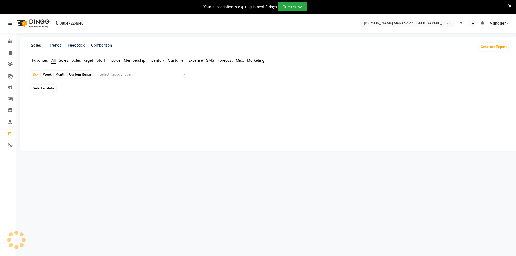
select select "en"
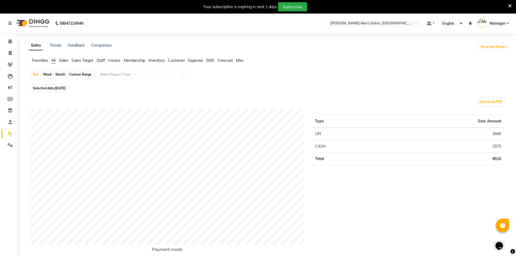
click at [99, 63] on li "Staff" at bounding box center [100, 61] width 9 height 6
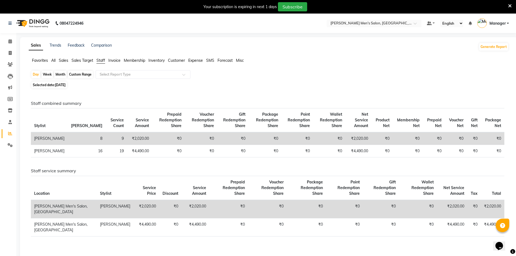
click at [112, 59] on span "Invoice" at bounding box center [114, 60] width 12 height 5
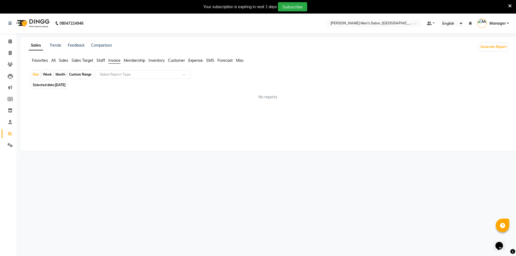
click at [104, 59] on span "Staff" at bounding box center [100, 60] width 9 height 5
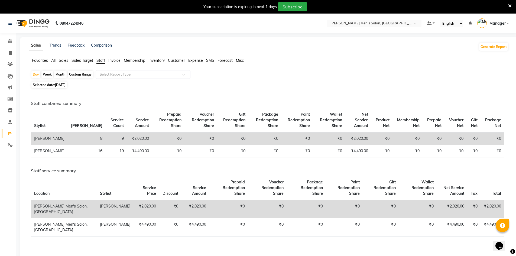
click at [114, 61] on span "Invoice" at bounding box center [114, 60] width 12 height 5
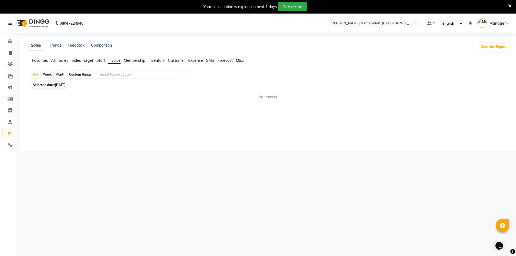
click at [74, 76] on div "Custom Range" at bounding box center [80, 75] width 25 height 8
select select "9"
select select "2025"
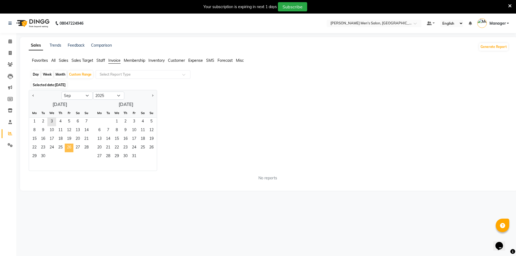
click at [65, 148] on span "26" at bounding box center [69, 147] width 9 height 9
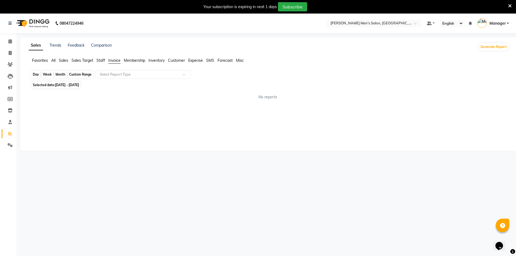
click at [84, 78] on div "Custom Range" at bounding box center [80, 75] width 25 height 8
select select "9"
select select "2025"
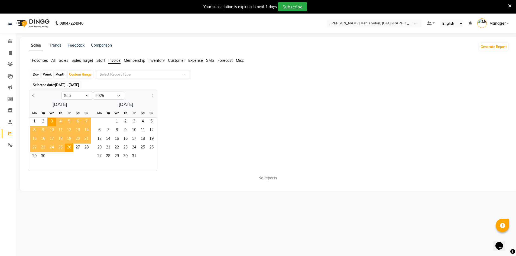
click at [80, 87] on span "Selected date: 03-09-2025 - 26-09-2025" at bounding box center [55, 84] width 49 height 7
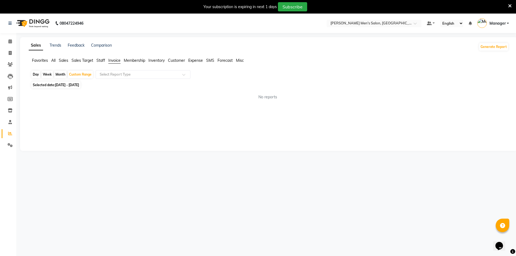
click at [80, 87] on span "Selected date: 03-09-2025 - 26-09-2025" at bounding box center [55, 84] width 49 height 7
select select "9"
select select "2025"
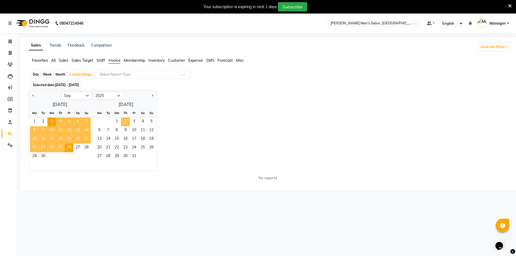
click at [124, 122] on span "2" at bounding box center [125, 121] width 9 height 9
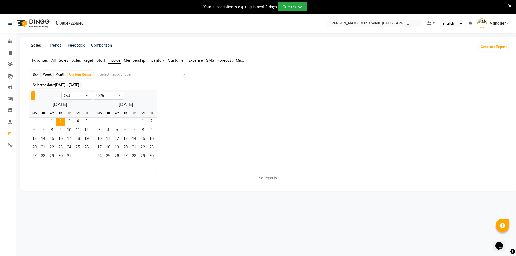
click at [31, 96] on button "Previous month" at bounding box center [33, 95] width 4 height 9
select select "9"
click at [71, 149] on span "26" at bounding box center [69, 147] width 9 height 9
drag, startPoint x: 134, startPoint y: 124, endPoint x: 123, endPoint y: 122, distance: 10.9
click at [129, 123] on div "1 2 3 4 5" at bounding box center [124, 121] width 66 height 9
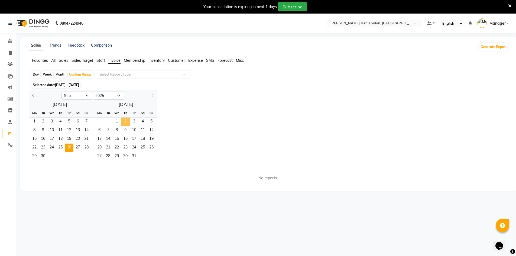
click at [123, 122] on span "2" at bounding box center [125, 121] width 9 height 9
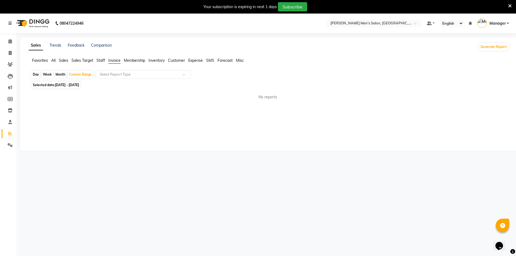
click at [79, 86] on span "[DATE] - [DATE]" at bounding box center [67, 85] width 24 height 4
select select "9"
select select "2025"
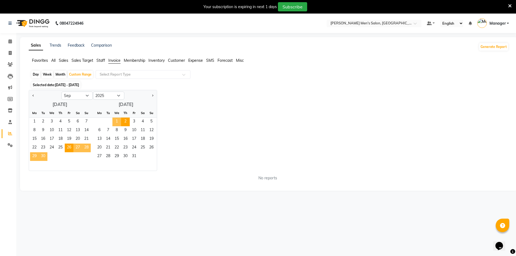
click at [120, 81] on div "Day Week Month Custom Range Select Report Type Selected date: 26-09-2025 - 02-1…" at bounding box center [269, 127] width 480 height 115
click at [124, 122] on span "2" at bounding box center [125, 121] width 9 height 9
click at [32, 96] on button "Previous month" at bounding box center [33, 95] width 4 height 9
click at [33, 96] on span "Previous month" at bounding box center [33, 95] width 2 height 2
click at [151, 95] on button "Next month" at bounding box center [152, 95] width 4 height 9
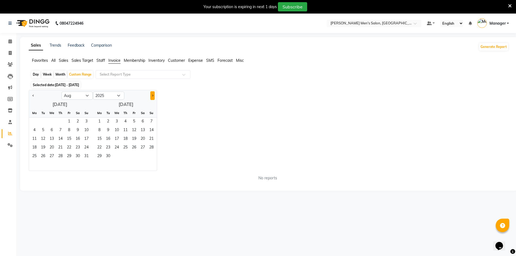
select select "9"
click at [69, 150] on span "26" at bounding box center [69, 147] width 9 height 9
click at [127, 122] on span "2" at bounding box center [125, 121] width 9 height 9
